Goal: Complete application form

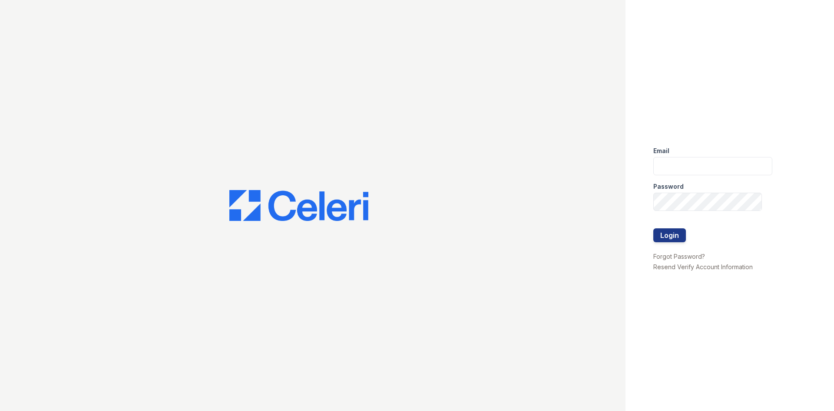
click at [661, 154] on label "Email" at bounding box center [661, 150] width 16 height 9
click at [666, 165] on input "email" at bounding box center [712, 166] width 119 height 18
type input "[EMAIL_ADDRESS][DOMAIN_NAME]"
click at [653, 228] on button "Login" at bounding box center [669, 235] width 33 height 14
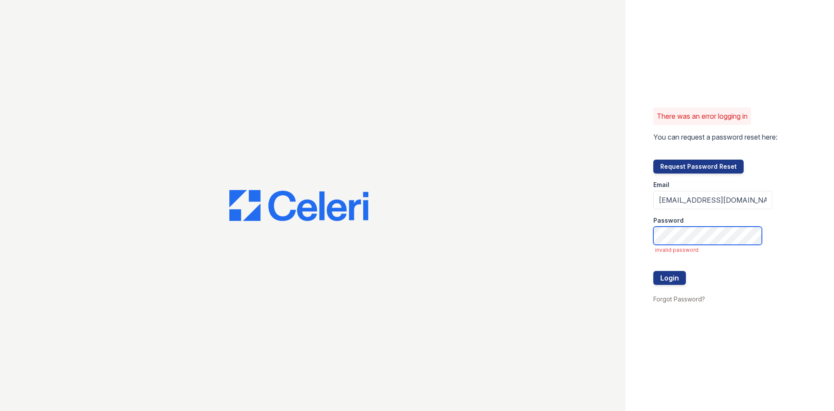
click at [653, 271] on button "Login" at bounding box center [669, 278] width 33 height 14
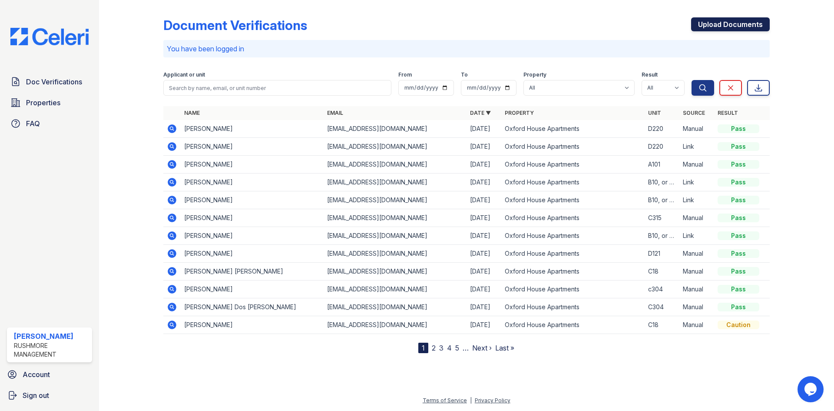
click at [740, 20] on link "Upload Documents" at bounding box center [730, 24] width 79 height 14
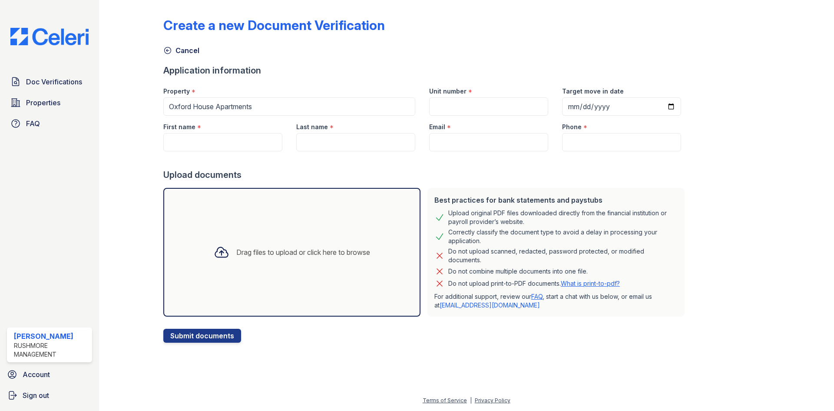
click at [296, 229] on div "Drag files to upload or click here to browse" at bounding box center [291, 252] width 257 height 129
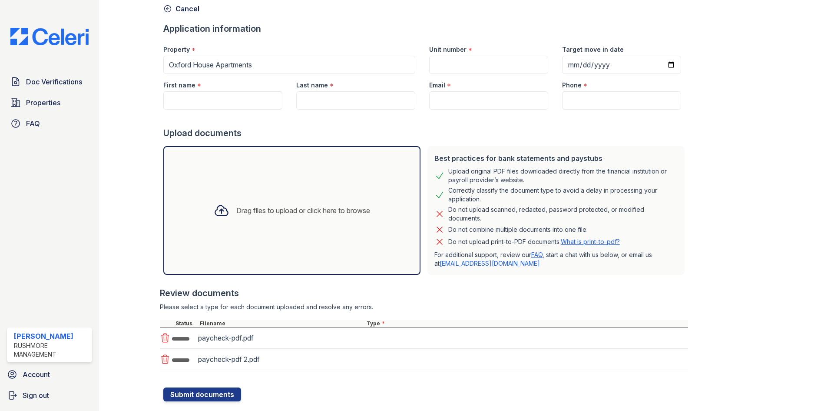
scroll to position [62, 0]
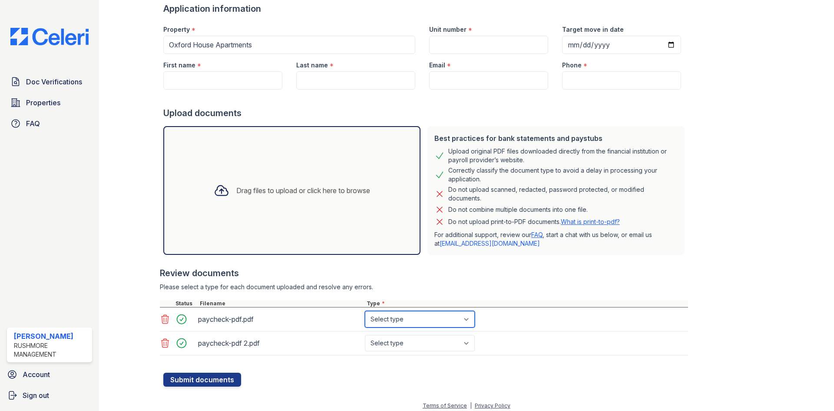
click at [469, 324] on select "Select type Paystub Bank Statement Offer Letter Tax Documents Benefit Award Let…" at bounding box center [420, 319] width 110 height 17
select select "paystub"
click at [365, 311] on select "Select type Paystub Bank Statement Offer Letter Tax Documents Benefit Award Let…" at bounding box center [420, 319] width 110 height 17
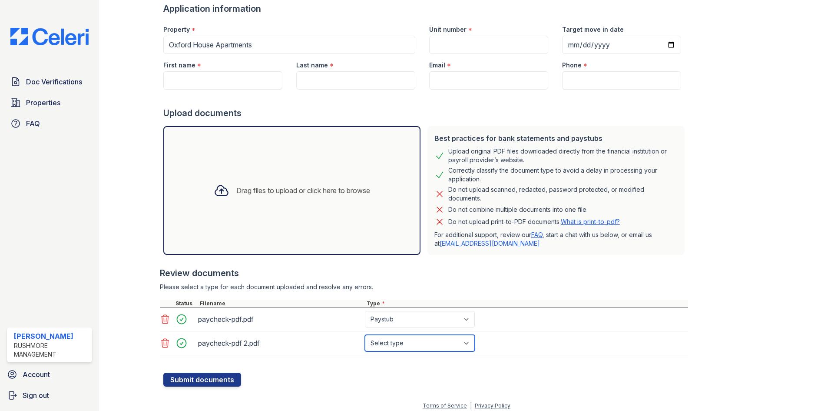
click at [426, 338] on select "Select type Paystub Bank Statement Offer Letter Tax Documents Benefit Award Let…" at bounding box center [420, 343] width 110 height 17
select select "paystub"
click at [365, 335] on select "Select type Paystub Bank Statement Offer Letter Tax Documents Benefit Award Let…" at bounding box center [420, 343] width 110 height 17
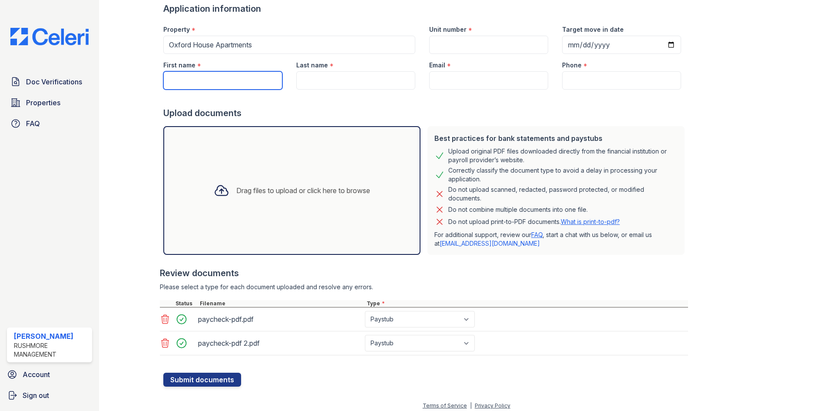
click at [235, 78] on input "First name" at bounding box center [222, 80] width 119 height 18
click at [235, 79] on input "First name" at bounding box center [222, 80] width 119 height 18
paste input "[PERSON_NAME]"
click at [234, 82] on input "[PERSON_NAME]" at bounding box center [222, 80] width 119 height 18
drag, startPoint x: 230, startPoint y: 83, endPoint x: 217, endPoint y: 84, distance: 13.0
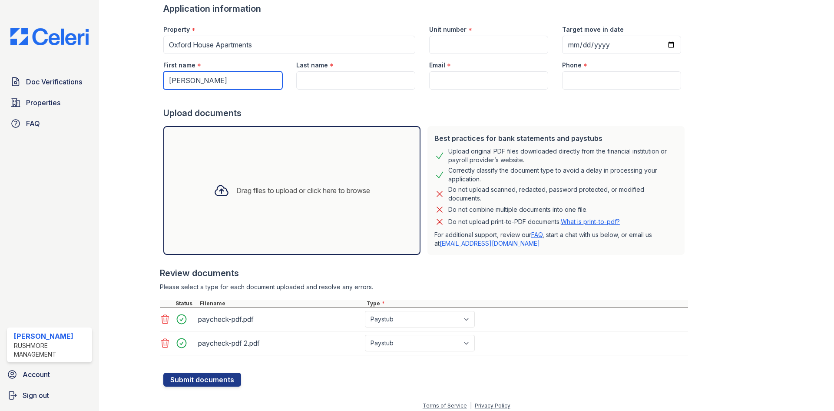
click at [213, 86] on input "[PERSON_NAME]" at bounding box center [222, 80] width 119 height 18
type input "[PERSON_NAME] [PERSON_NAME]"
click at [323, 74] on input "Last name" at bounding box center [355, 80] width 119 height 18
paste input "[PERSON_NAME]"
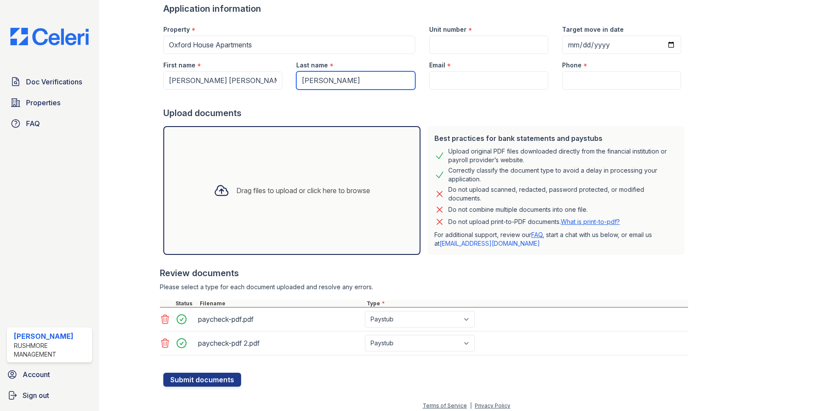
type input "[PERSON_NAME]"
drag, startPoint x: 219, startPoint y: 82, endPoint x: 206, endPoint y: 83, distance: 12.7
click at [210, 83] on input "[PERSON_NAME] [PERSON_NAME]" at bounding box center [222, 80] width 119 height 18
drag, startPoint x: 199, startPoint y: 83, endPoint x: 190, endPoint y: 83, distance: 9.1
click at [190, 83] on input "[PERSON_NAME] [PERSON_NAME]" at bounding box center [222, 80] width 119 height 18
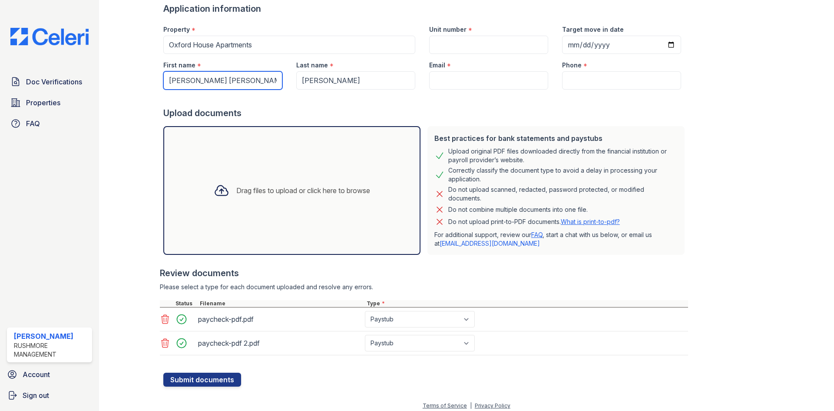
click at [216, 75] on input "[PERSON_NAME] [PERSON_NAME]" at bounding box center [222, 80] width 119 height 18
drag, startPoint x: 216, startPoint y: 79, endPoint x: 204, endPoint y: 81, distance: 12.4
click at [215, 79] on input "[PERSON_NAME] [PERSON_NAME]" at bounding box center [222, 80] width 119 height 18
drag, startPoint x: 204, startPoint y: 81, endPoint x: 192, endPoint y: 80, distance: 12.2
click at [192, 80] on input "[PERSON_NAME] [PERSON_NAME]" at bounding box center [222, 80] width 119 height 18
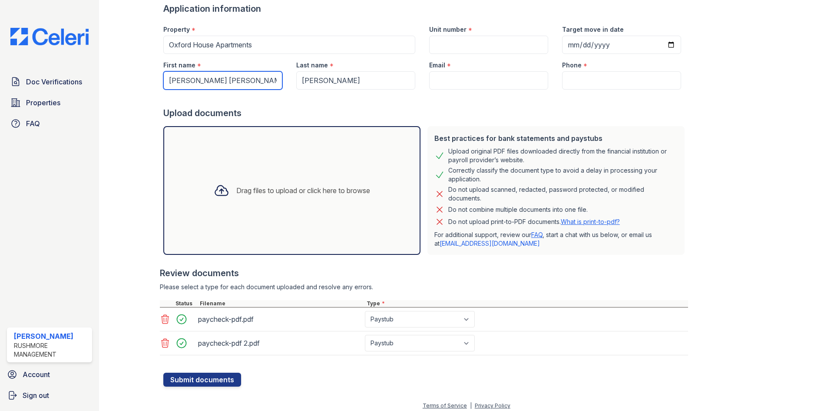
click at [218, 77] on input "[PERSON_NAME] [PERSON_NAME]" at bounding box center [222, 80] width 119 height 18
type input "[PERSON_NAME]"
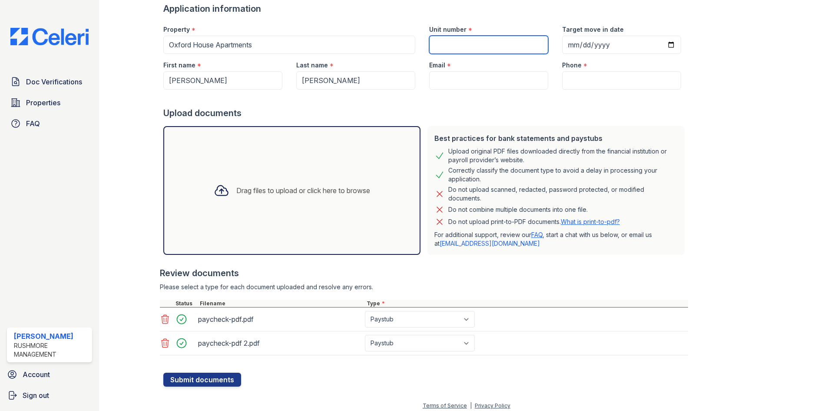
click at [458, 36] on input "Unit number" at bounding box center [488, 45] width 119 height 18
type input "C18"
click at [562, 48] on input "Target move in date" at bounding box center [621, 45] width 119 height 18
click at [566, 46] on input "Target move in date" at bounding box center [621, 45] width 119 height 18
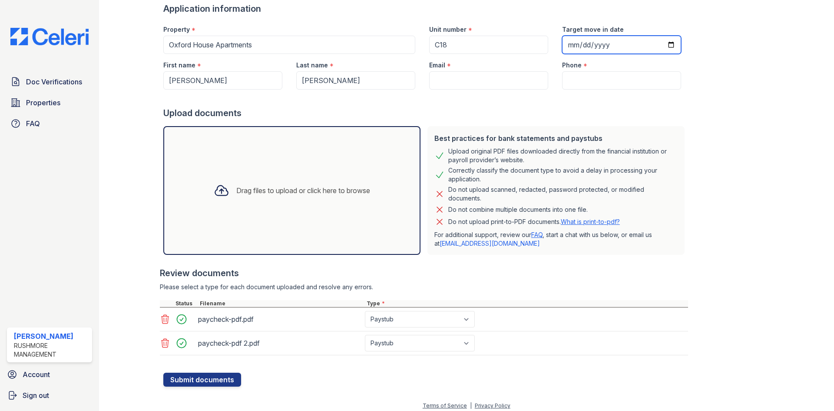
click at [562, 48] on input "Target move in date" at bounding box center [621, 45] width 119 height 18
type input "[DATE]"
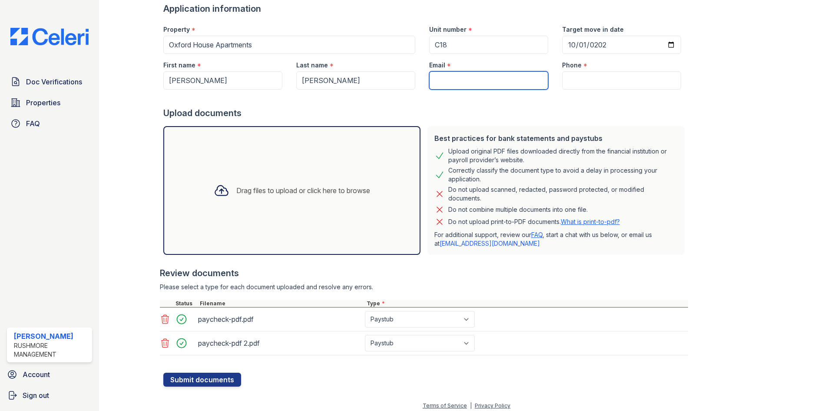
click at [485, 75] on input "Email" at bounding box center [488, 80] width 119 height 18
paste input "[EMAIL_ADDRESS][DOMAIN_NAME]"
type input "[EMAIL_ADDRESS][DOMAIN_NAME]"
click at [522, 127] on div "Best practices for bank statements and paystubs Upload original PDF files downl…" at bounding box center [556, 190] width 257 height 129
click at [598, 95] on div at bounding box center [425, 97] width 525 height 17
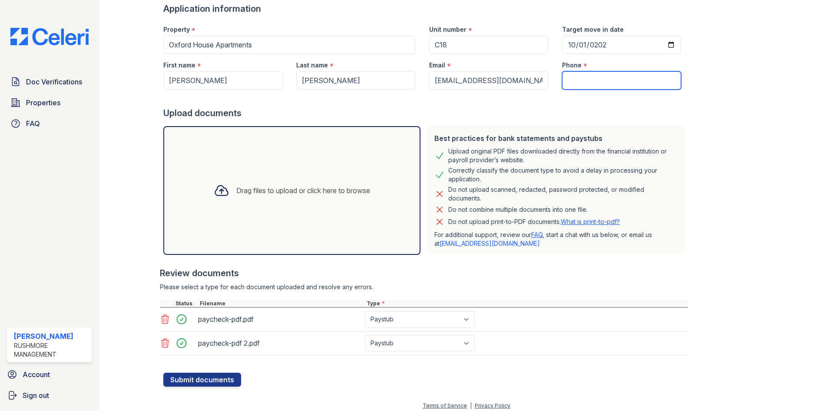
click at [599, 84] on input "Phone" at bounding box center [621, 80] width 119 height 18
paste input "[PHONE_NUMBER]"
type input "[PHONE_NUMBER]"
click at [558, 119] on form "Application information Property * [GEOGRAPHIC_DATA] Apartments Unit number * C…" at bounding box center [425, 195] width 525 height 384
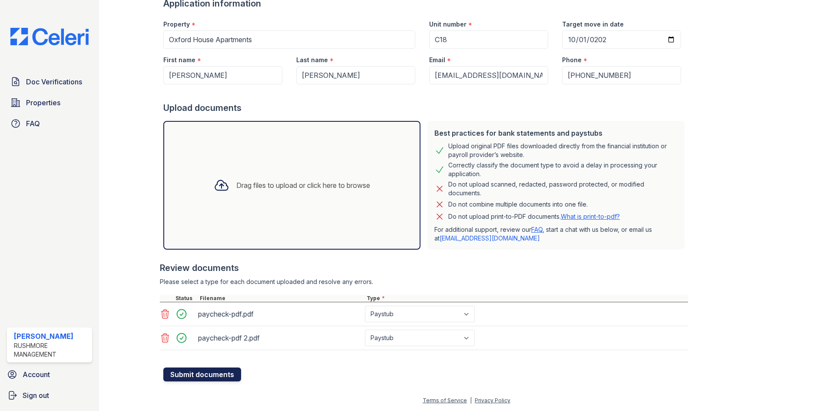
click at [226, 377] on button "Submit documents" at bounding box center [202, 374] width 78 height 14
